Goal: Obtain resource: Obtain resource

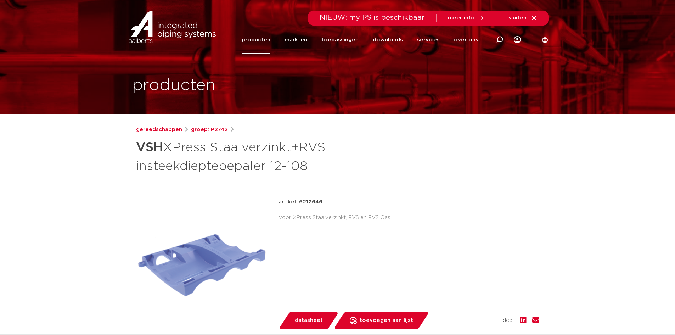
drag, startPoint x: 299, startPoint y: 201, endPoint x: 329, endPoint y: 198, distance: 29.5
click at [329, 198] on div "artikel: 6212646" at bounding box center [409, 202] width 261 height 9
copy p "6212646"
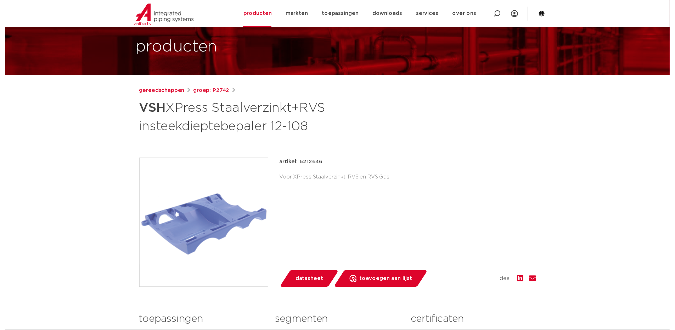
scroll to position [35, 0]
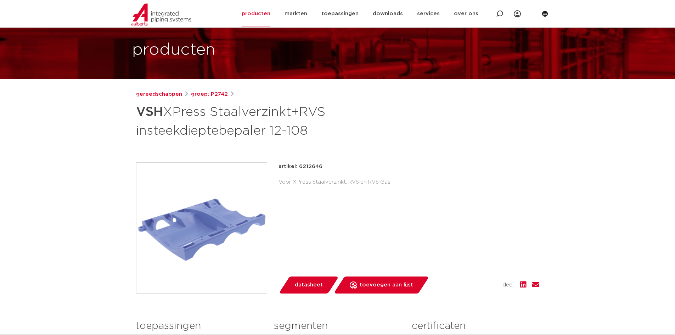
click at [314, 286] on span "datasheet" at bounding box center [309, 284] width 28 height 11
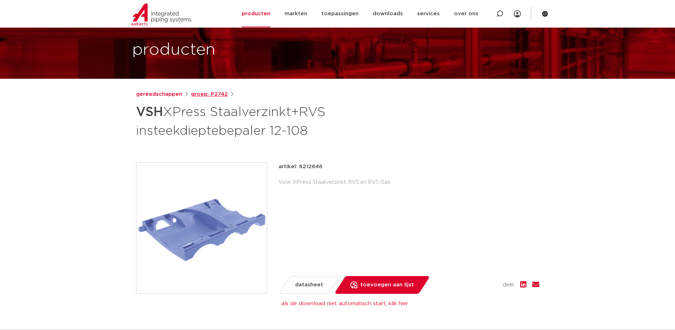
click at [208, 96] on link "groep: P2742" at bounding box center [209, 94] width 37 height 9
